Goal: Contribute content: Add original content to the website for others to see

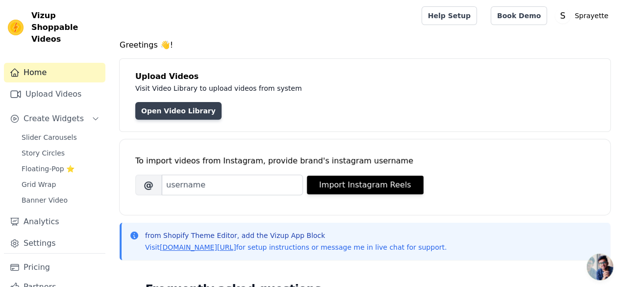
click at [185, 108] on link "Open Video Library" at bounding box center [178, 111] width 86 height 18
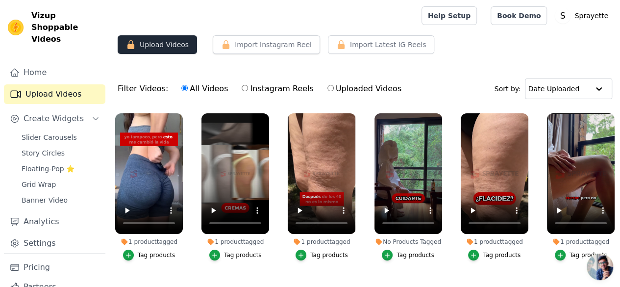
click at [182, 46] on button "Upload Videos" at bounding box center [157, 44] width 79 height 19
click at [146, 44] on button "Upload Videos" at bounding box center [157, 44] width 79 height 19
click at [211, 71] on div "Filter Videos: All Videos Instagram Reels Uploaded Videos Sort by: Date Uploaded" at bounding box center [365, 89] width 510 height 38
click at [130, 47] on icon "button" at bounding box center [130, 44] width 7 height 9
click at [74, 85] on link "Upload Videos" at bounding box center [54, 94] width 101 height 20
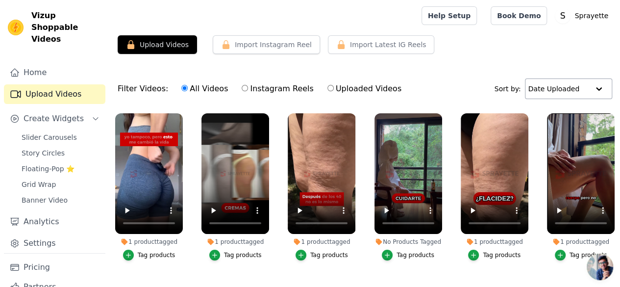
click at [581, 83] on input "text" at bounding box center [558, 89] width 61 height 20
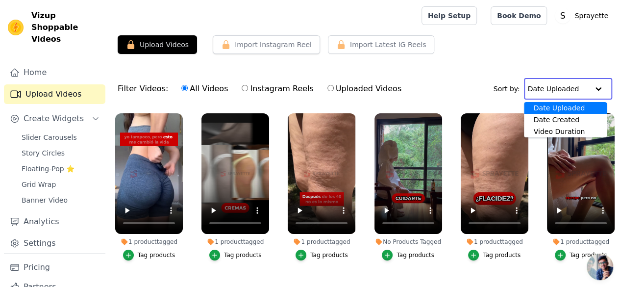
click at [581, 83] on input "text" at bounding box center [558, 89] width 61 height 20
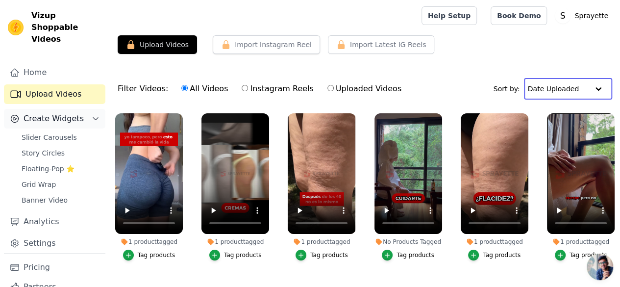
click at [92, 109] on button "Create Widgets" at bounding box center [54, 119] width 101 height 20
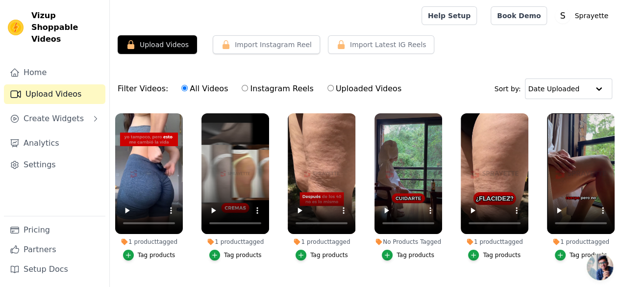
click at [82, 85] on link "Upload Videos" at bounding box center [54, 94] width 101 height 20
